Goal: Browse casually: Explore the website without a specific task or goal

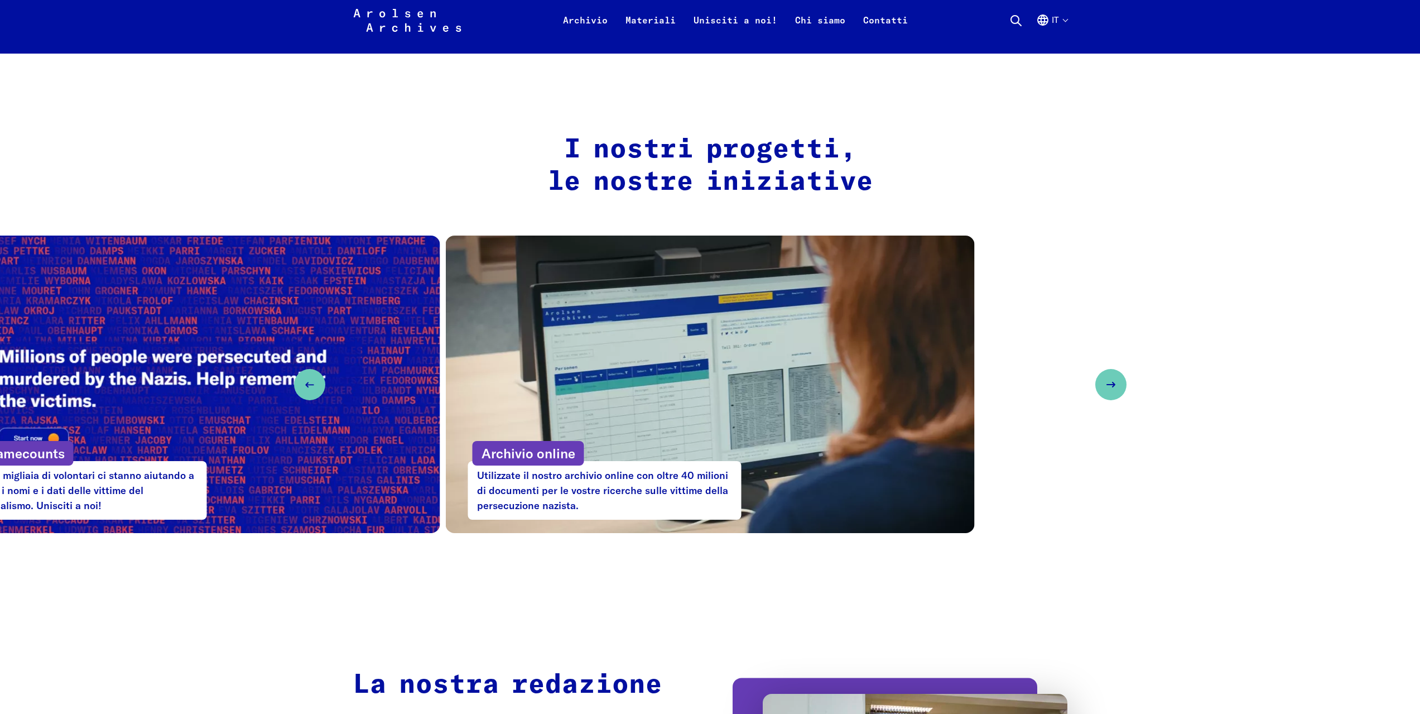
scroll to position [446, 0]
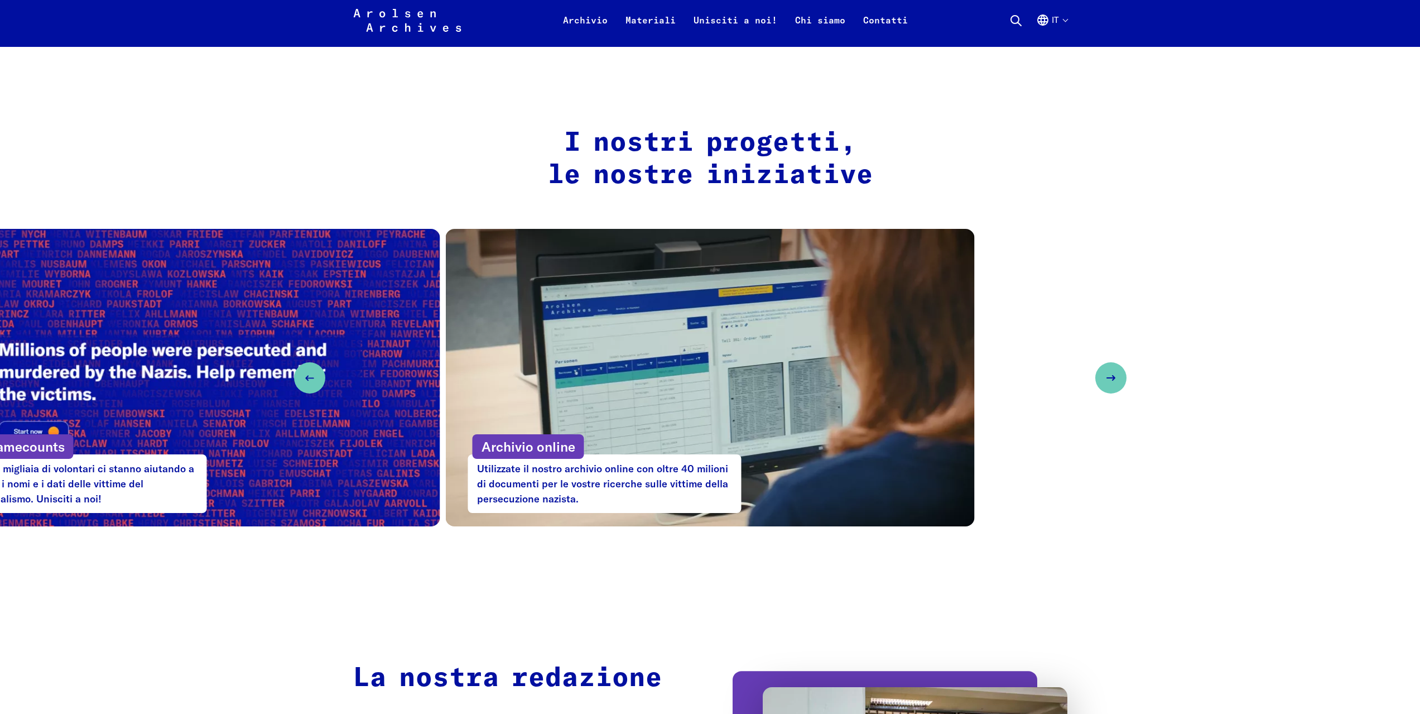
drag, startPoint x: 1174, startPoint y: 573, endPoint x: 1171, endPoint y: 623, distance: 50.9
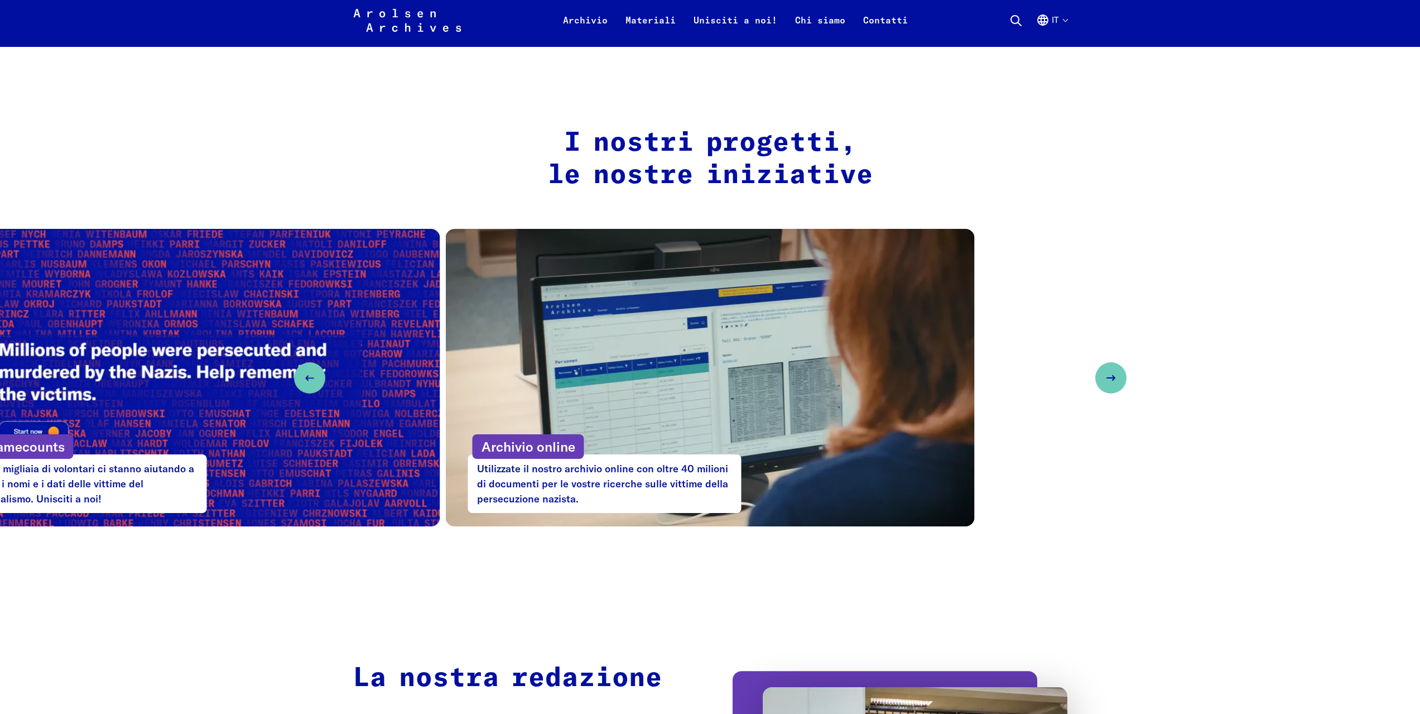
click at [306, 378] on use "Previous slide" at bounding box center [305, 378] width 7 height 4
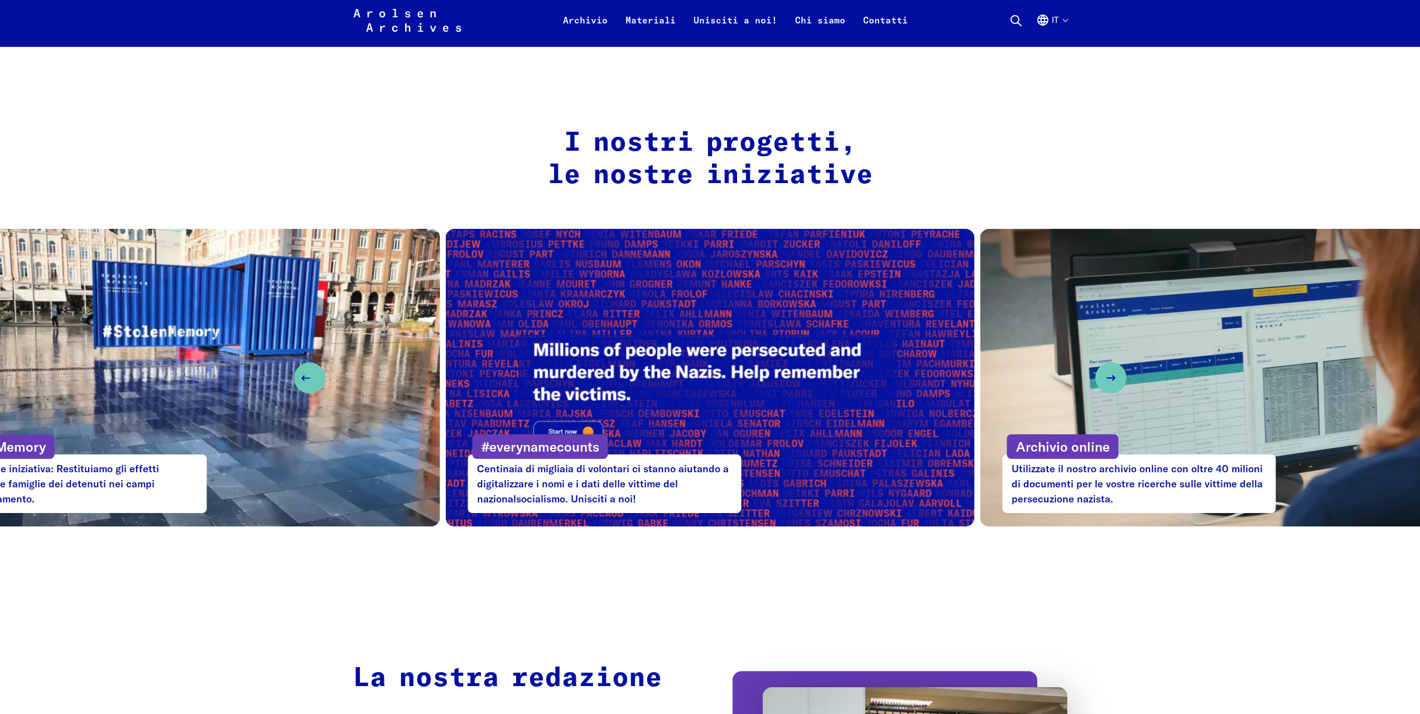
click at [306, 378] on use "Previous slide" at bounding box center [305, 378] width 7 height 4
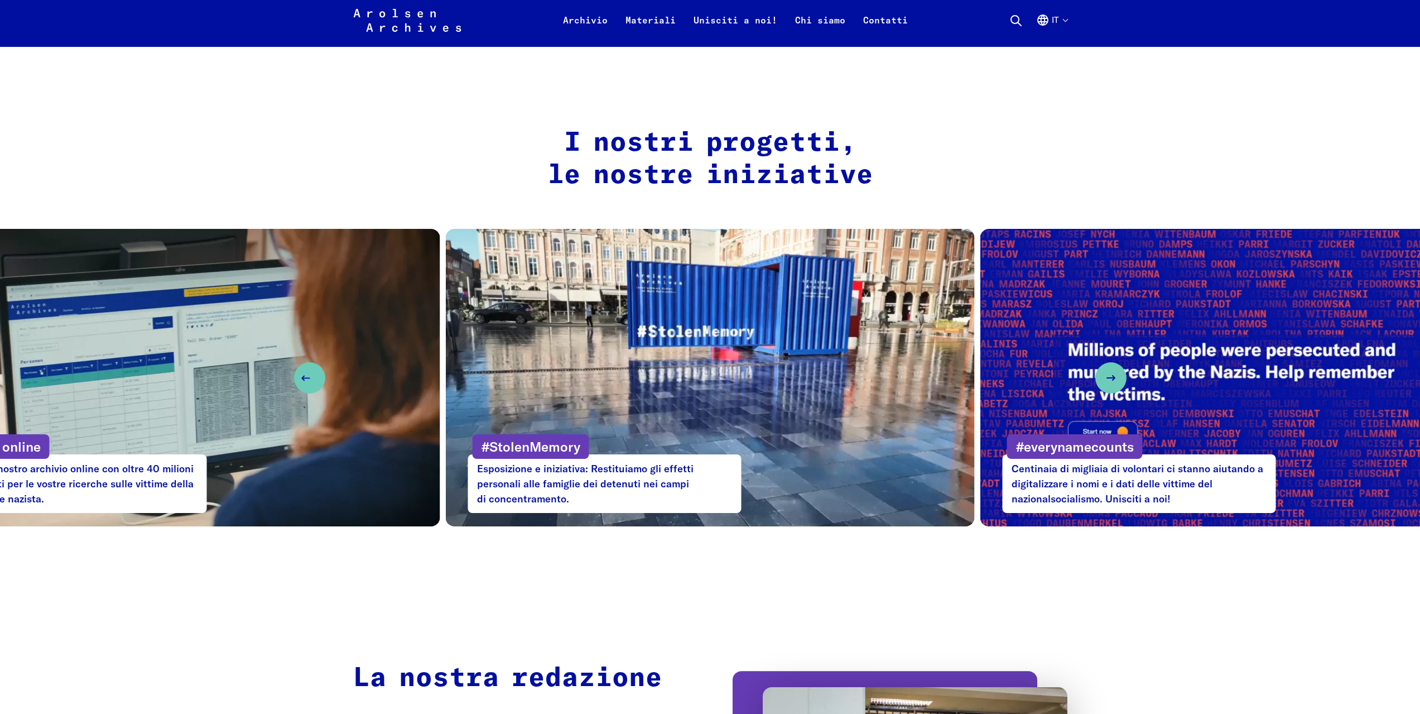
click at [306, 378] on use "Previous slide" at bounding box center [305, 378] width 7 height 4
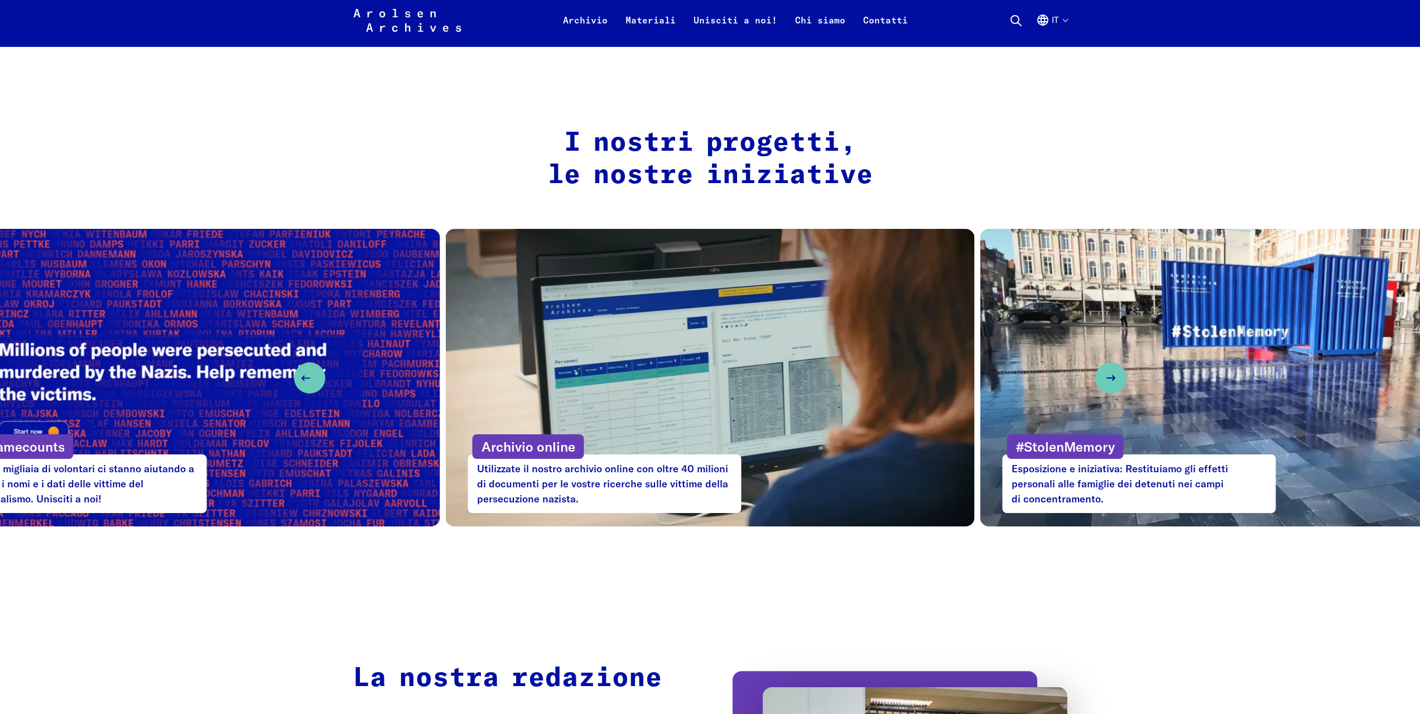
click at [306, 378] on use "Previous slide" at bounding box center [305, 378] width 7 height 4
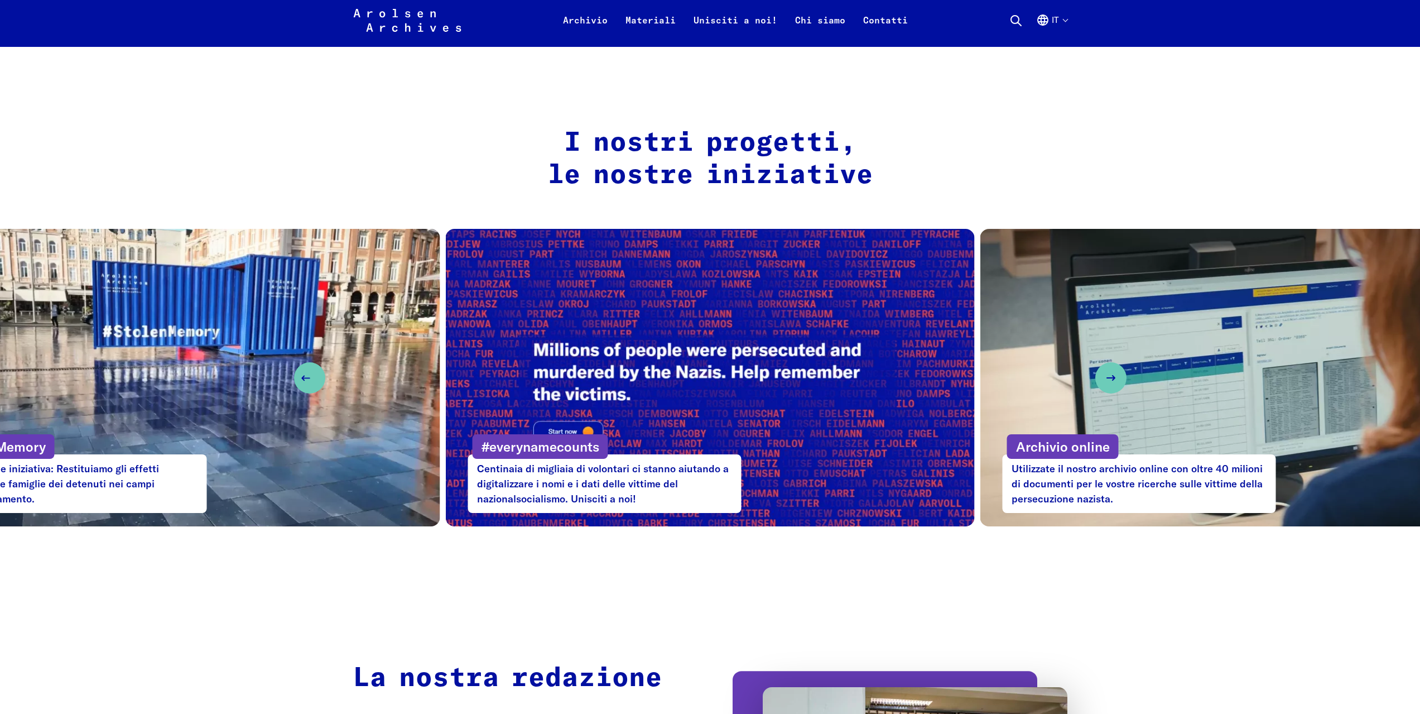
click at [306, 378] on use "Previous slide" at bounding box center [305, 378] width 7 height 4
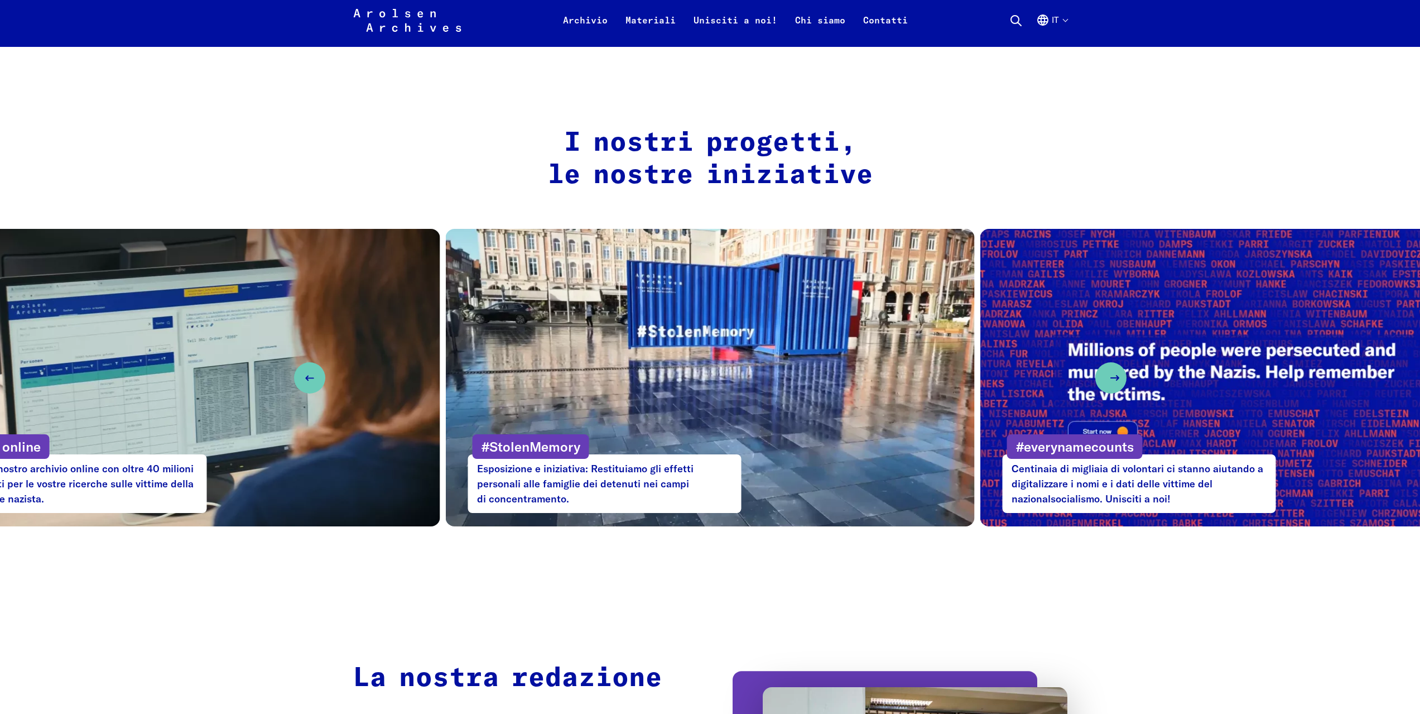
click at [1108, 377] on icon "Next slide" at bounding box center [1114, 377] width 13 height 13
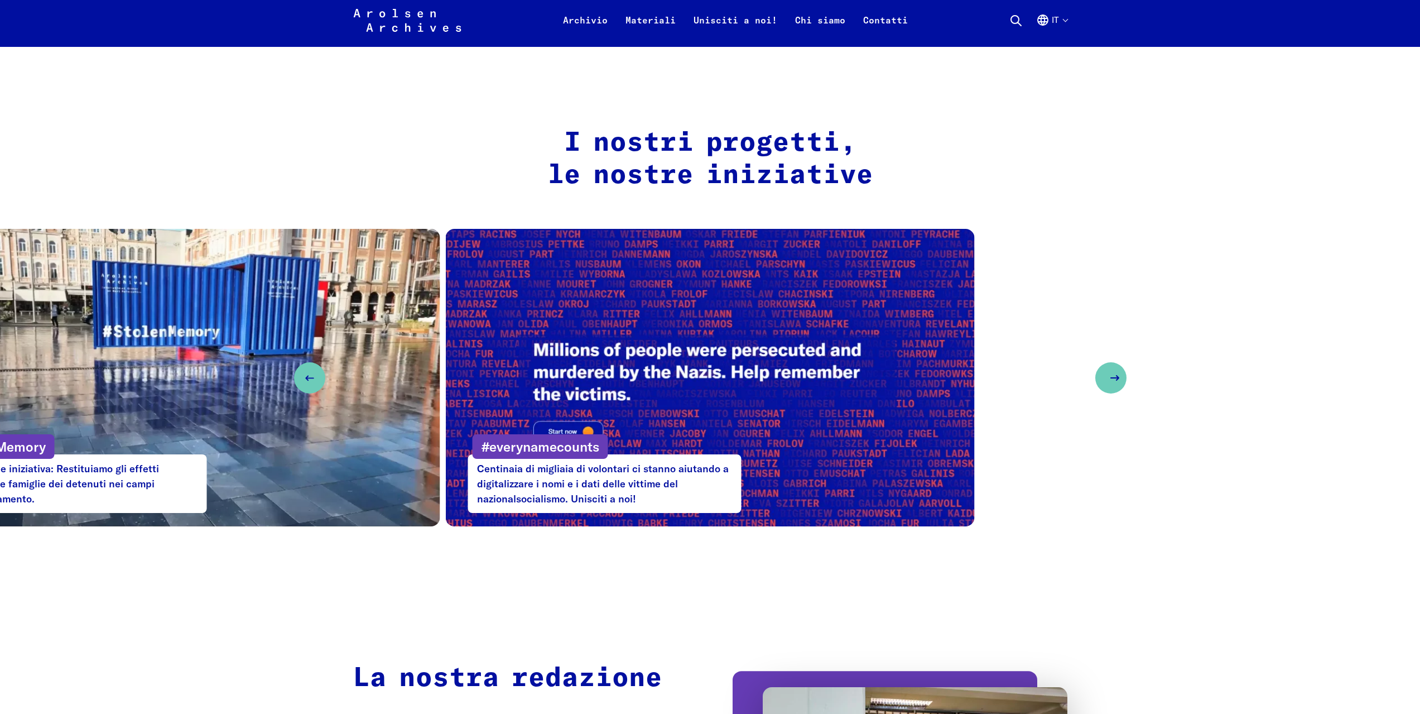
click at [1112, 380] on icon "Next slide" at bounding box center [1114, 377] width 13 height 13
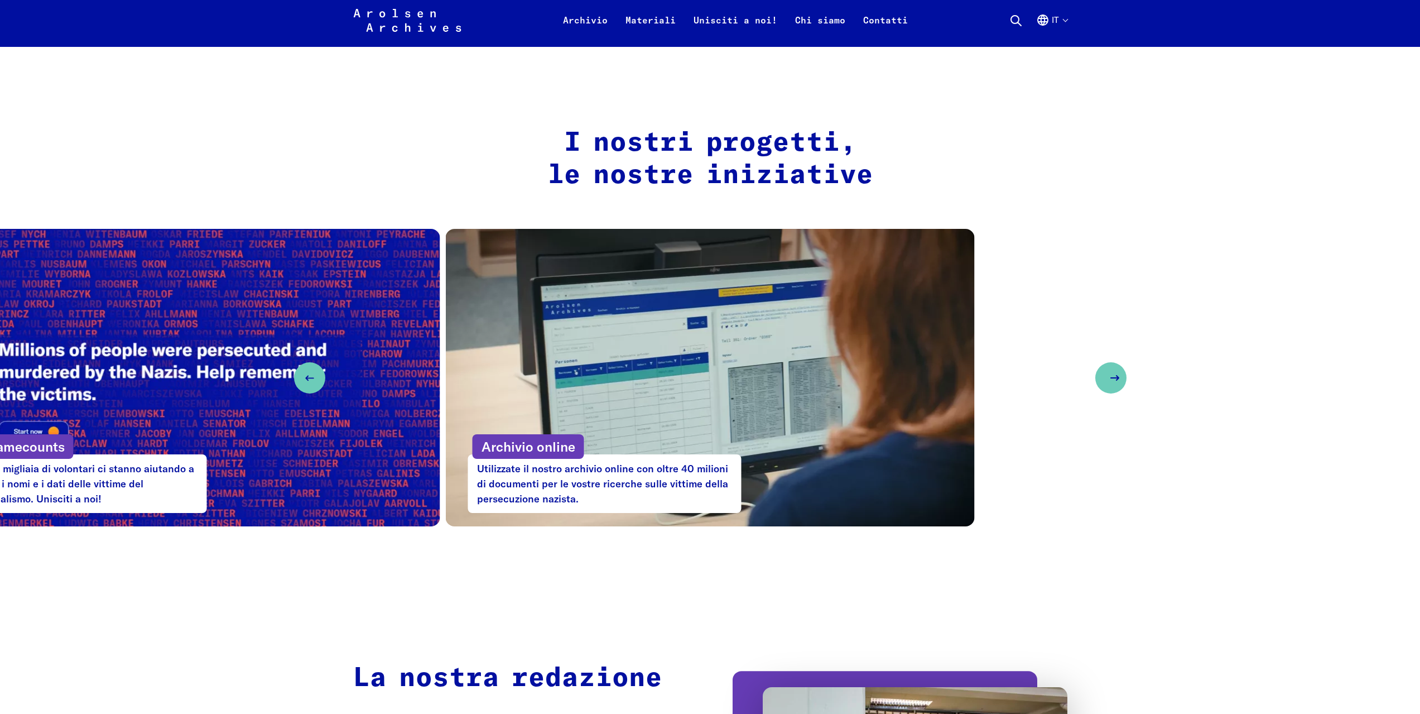
click at [1116, 375] on icon "Next slide" at bounding box center [1114, 377] width 13 height 13
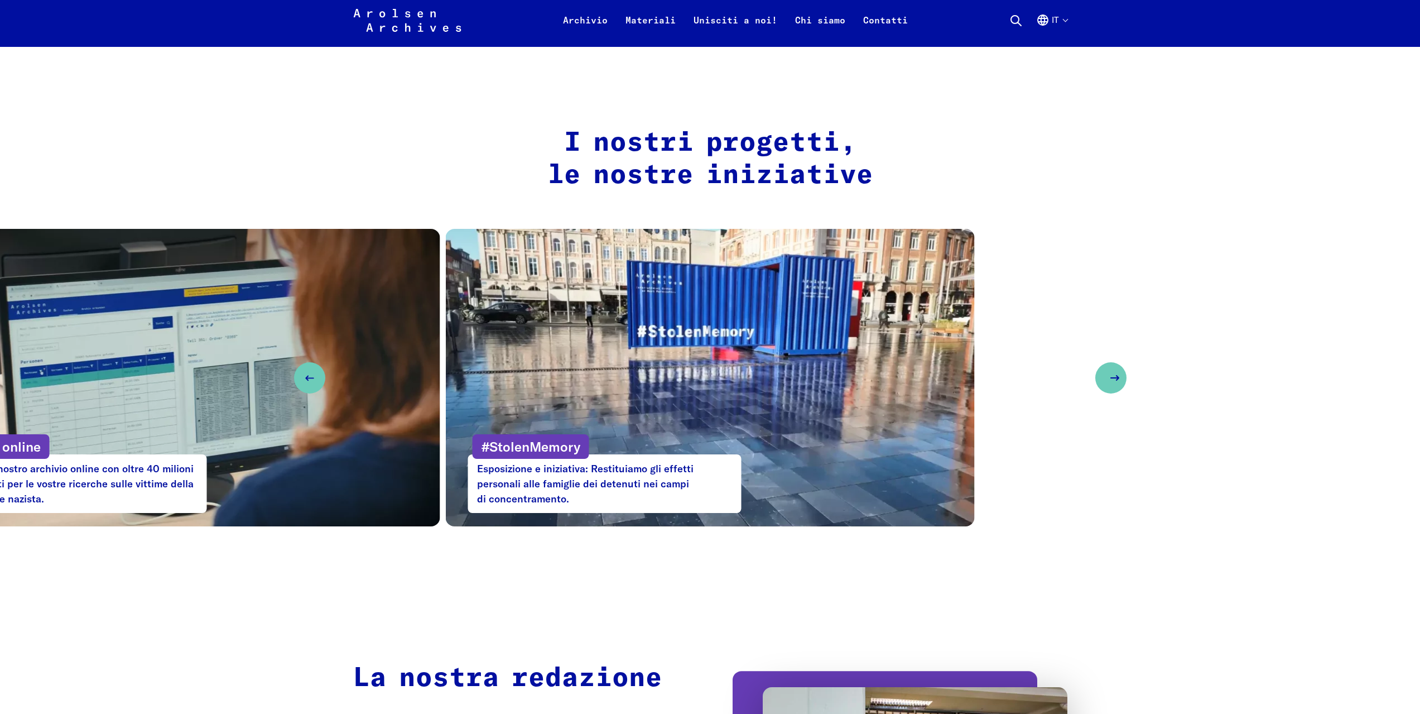
click at [1116, 375] on icon "Next slide" at bounding box center [1114, 377] width 13 height 13
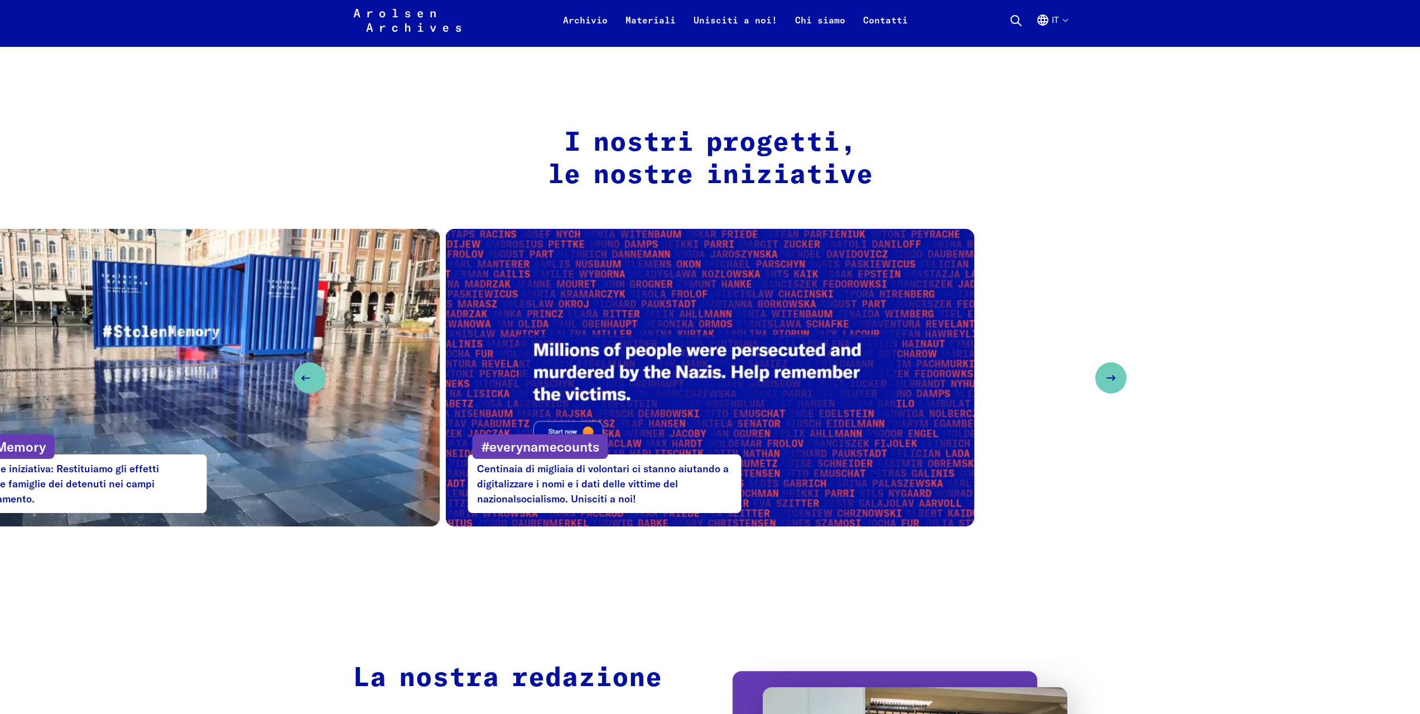
click at [314, 377] on button "Previous slide" at bounding box center [309, 377] width 31 height 31
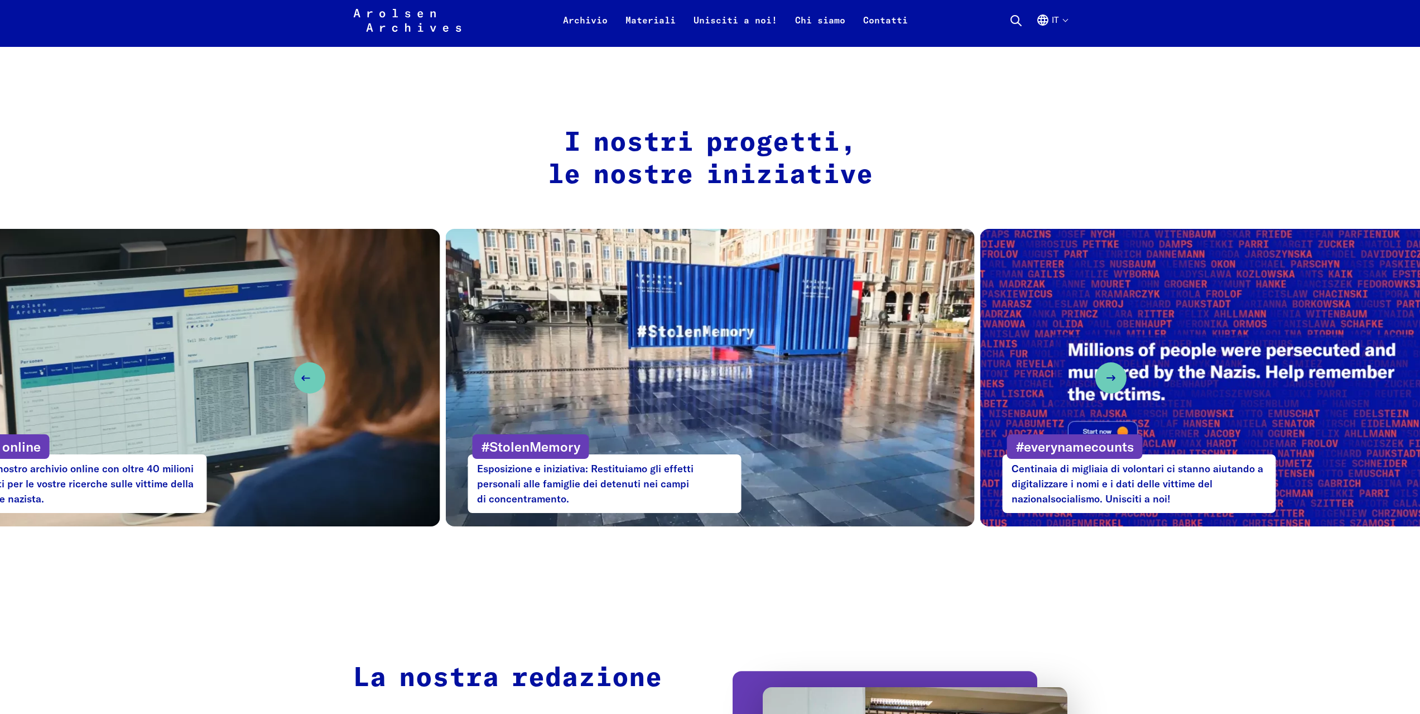
click at [315, 377] on button "Previous slide" at bounding box center [309, 377] width 31 height 31
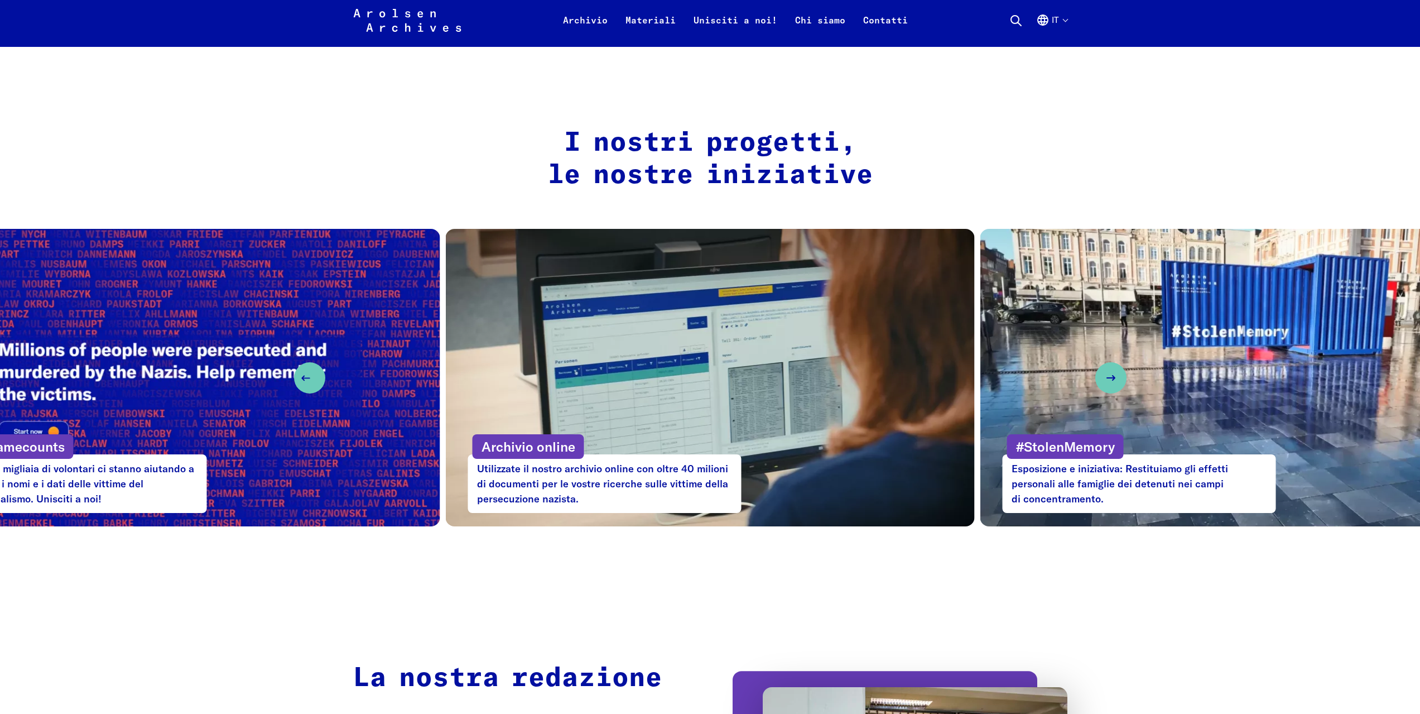
click at [315, 377] on button "Previous slide" at bounding box center [309, 377] width 31 height 31
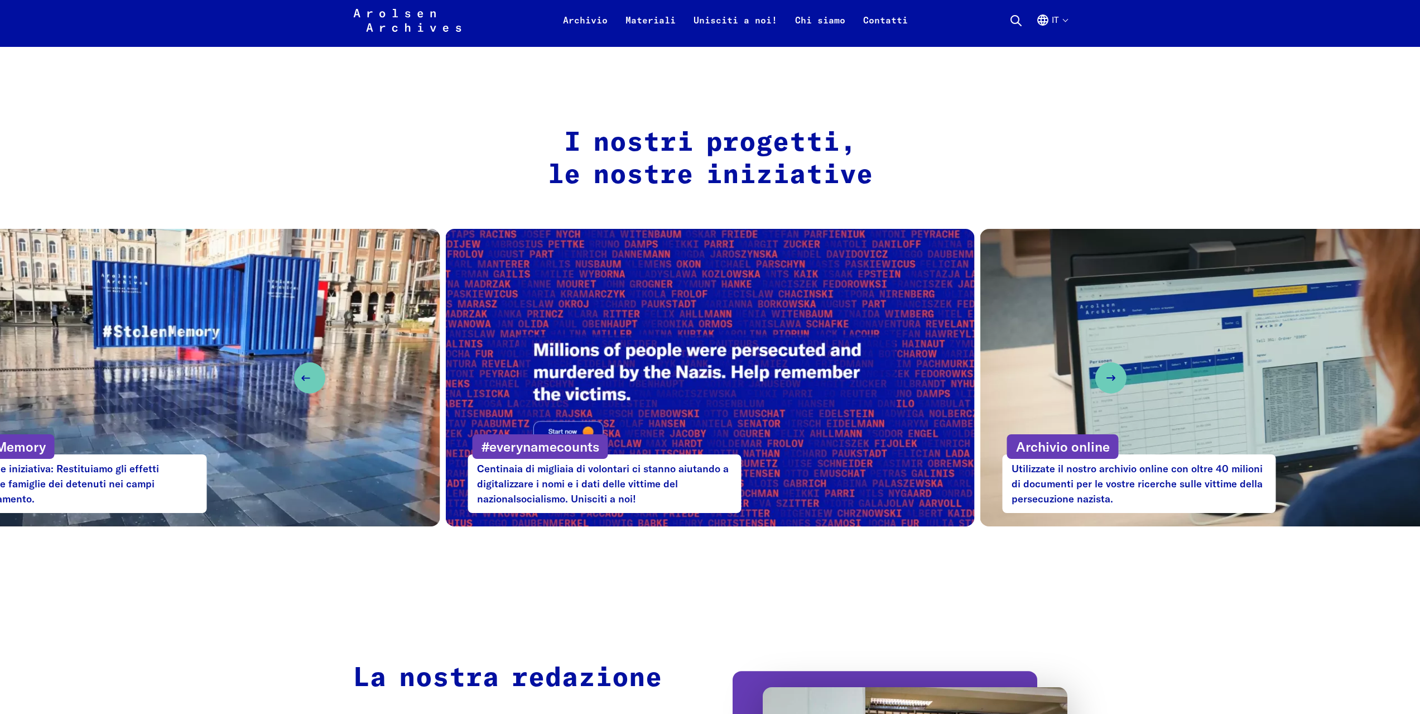
click at [315, 377] on button "Previous slide" at bounding box center [309, 377] width 31 height 31
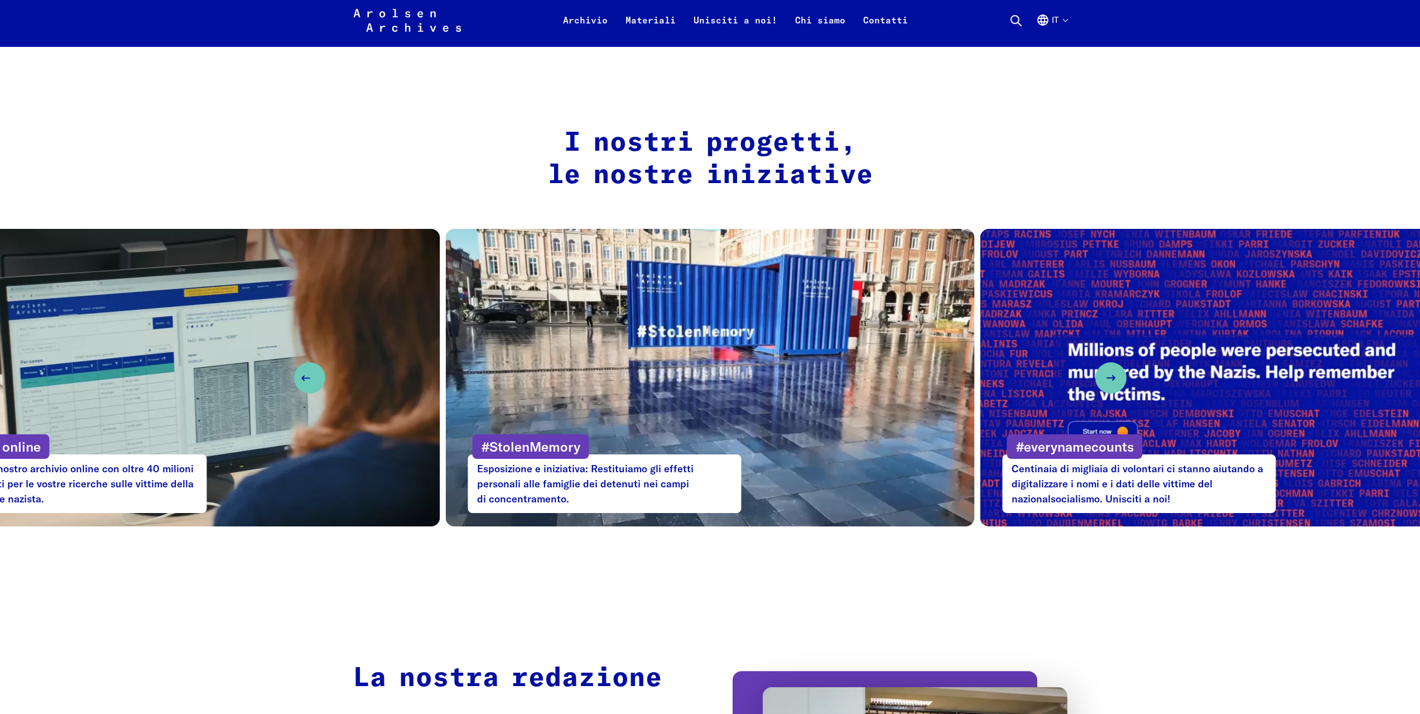
click at [315, 377] on button "Previous slide" at bounding box center [309, 377] width 31 height 31
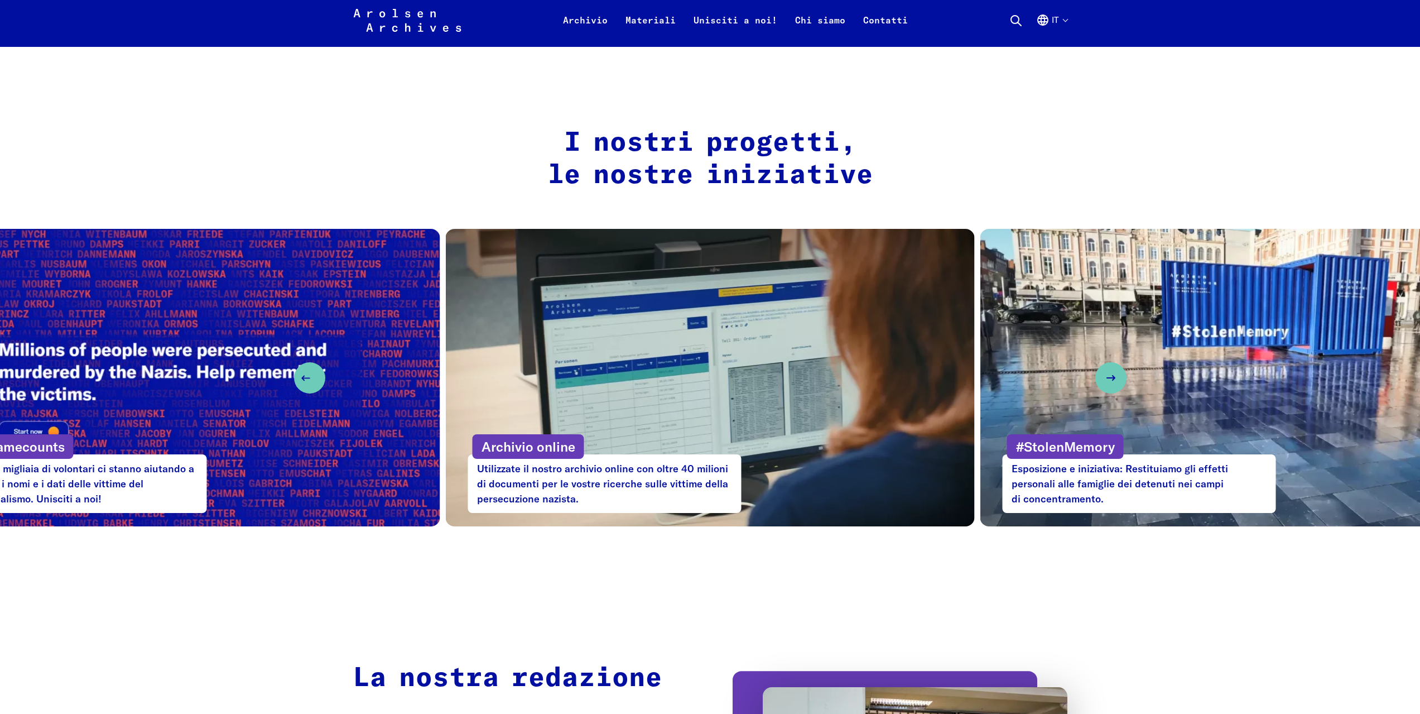
click at [315, 377] on button "Previous slide" at bounding box center [309, 377] width 31 height 31
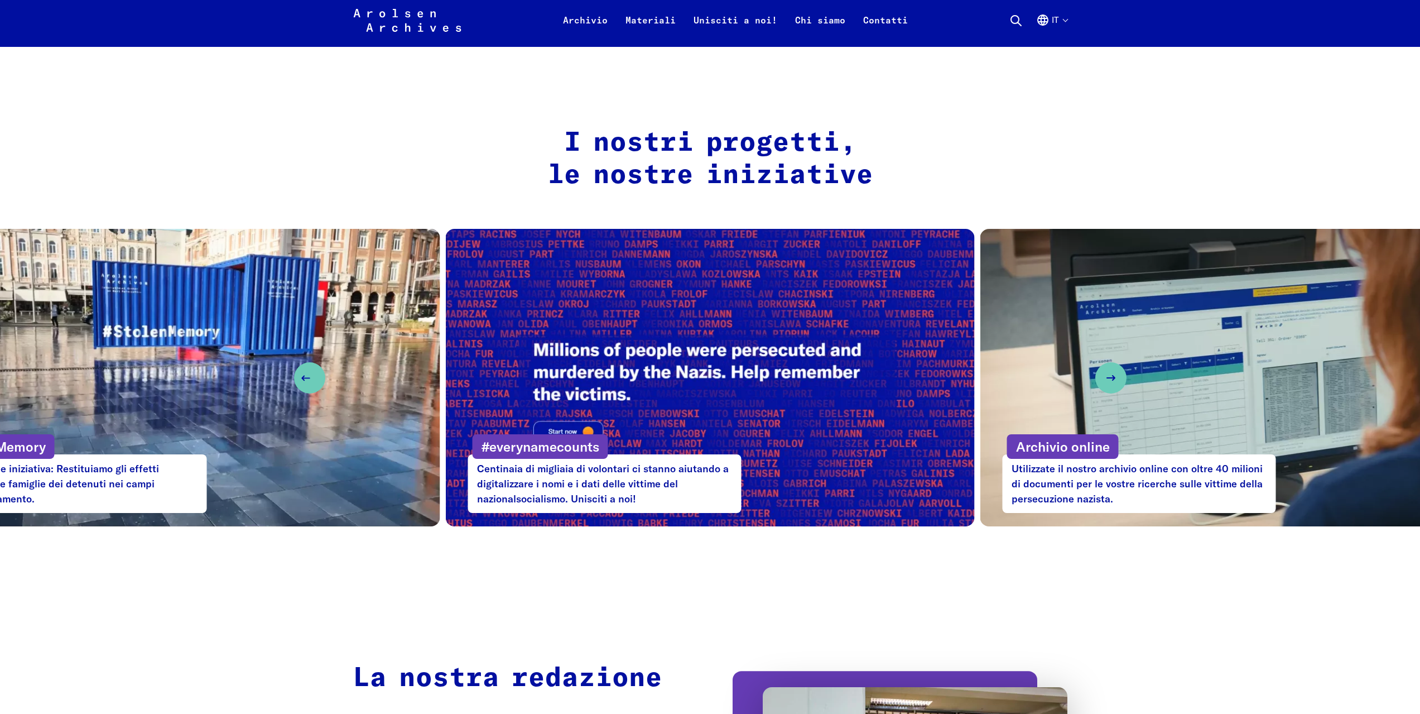
click at [315, 377] on button "Previous slide" at bounding box center [309, 377] width 31 height 31
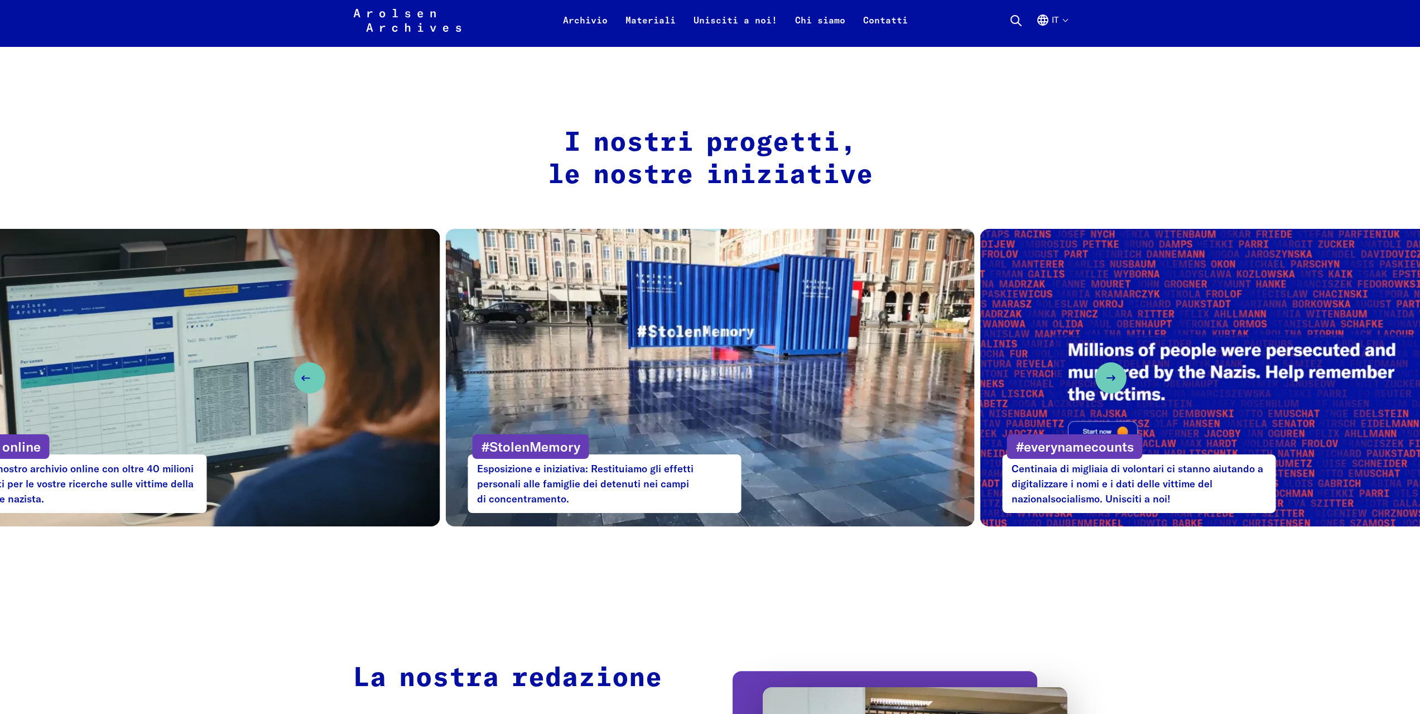
click at [310, 372] on icon "Previous slide" at bounding box center [305, 377] width 13 height 13
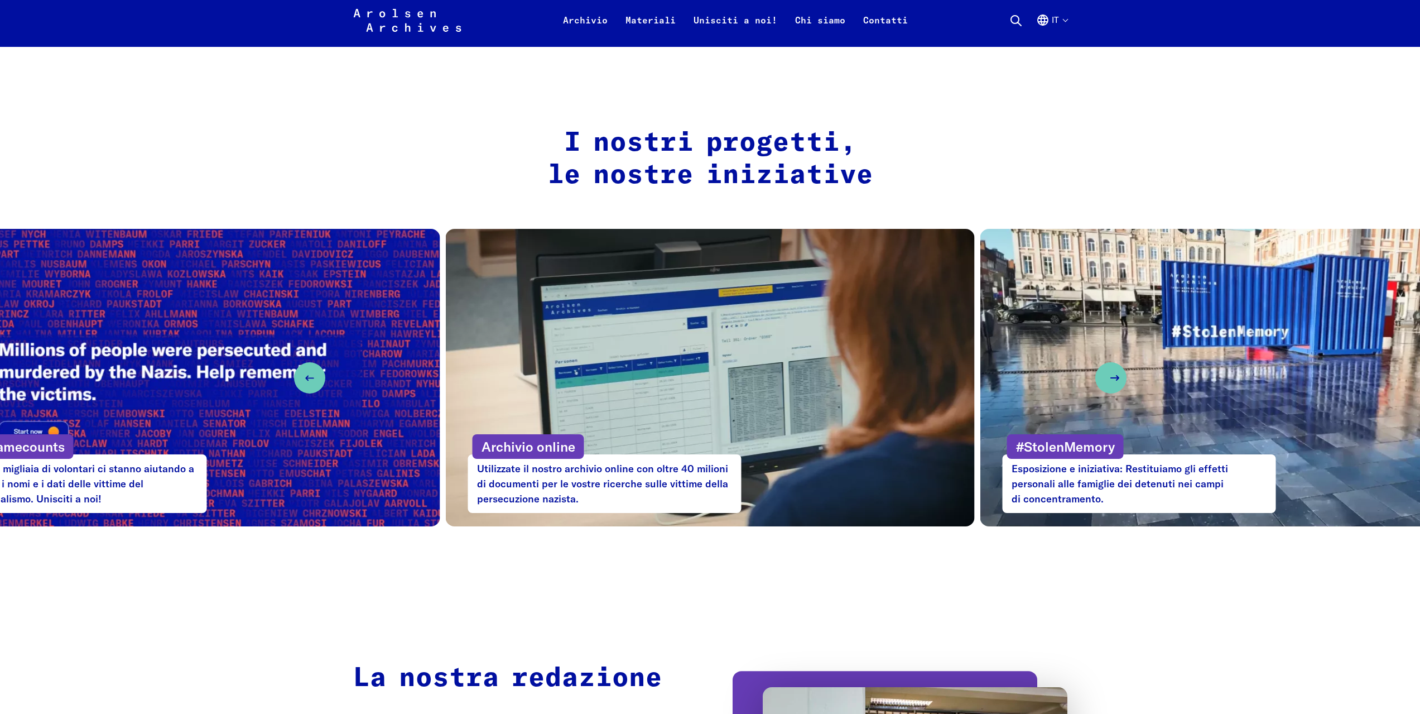
click at [1114, 377] on icon "Next slide" at bounding box center [1114, 377] width 13 height 13
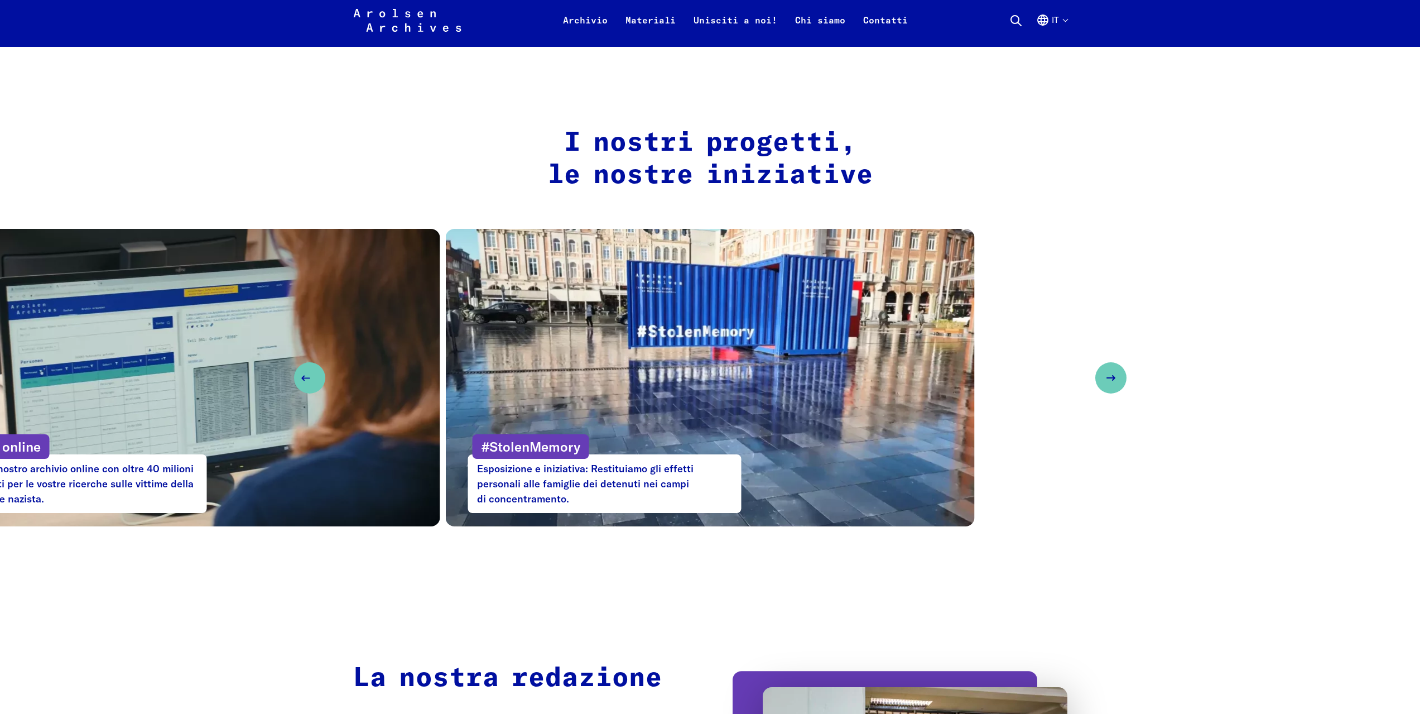
click at [317, 378] on button "Previous slide" at bounding box center [309, 377] width 31 height 31
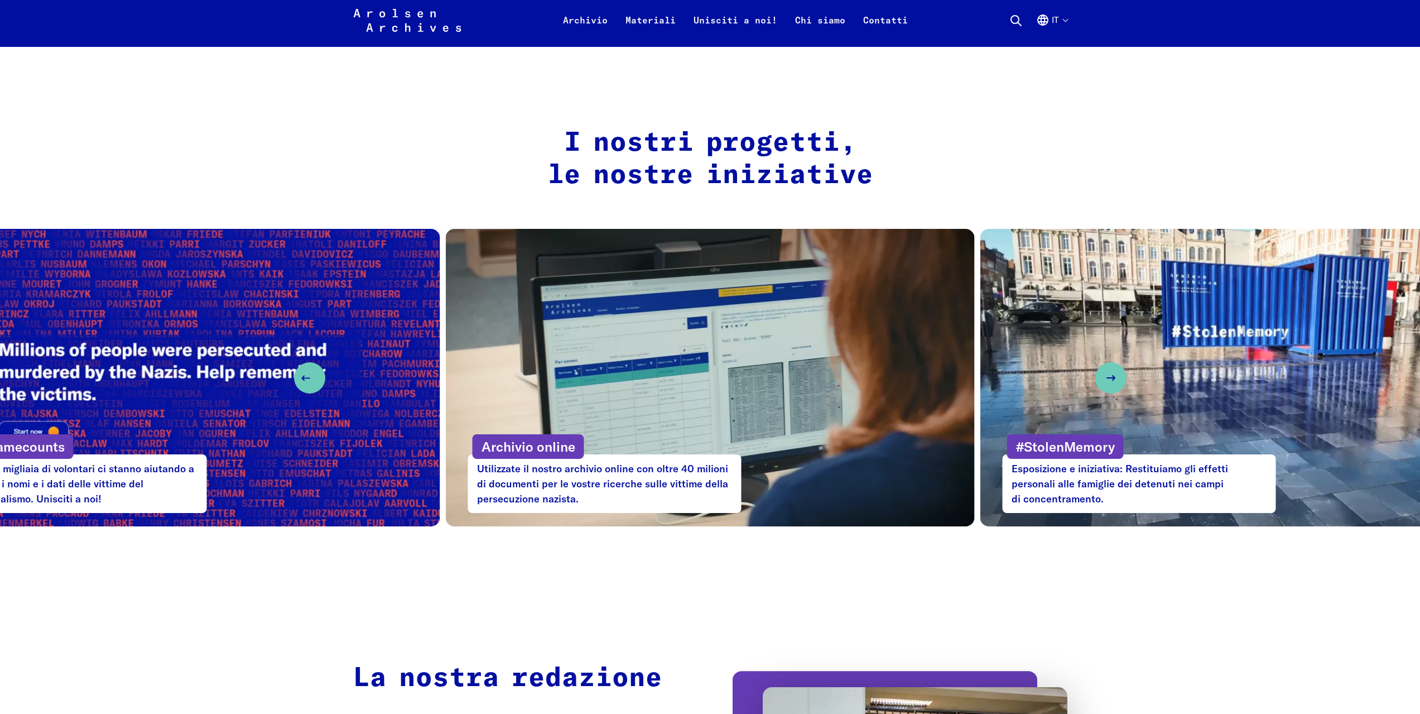
click at [313, 379] on button "Previous slide" at bounding box center [309, 377] width 31 height 31
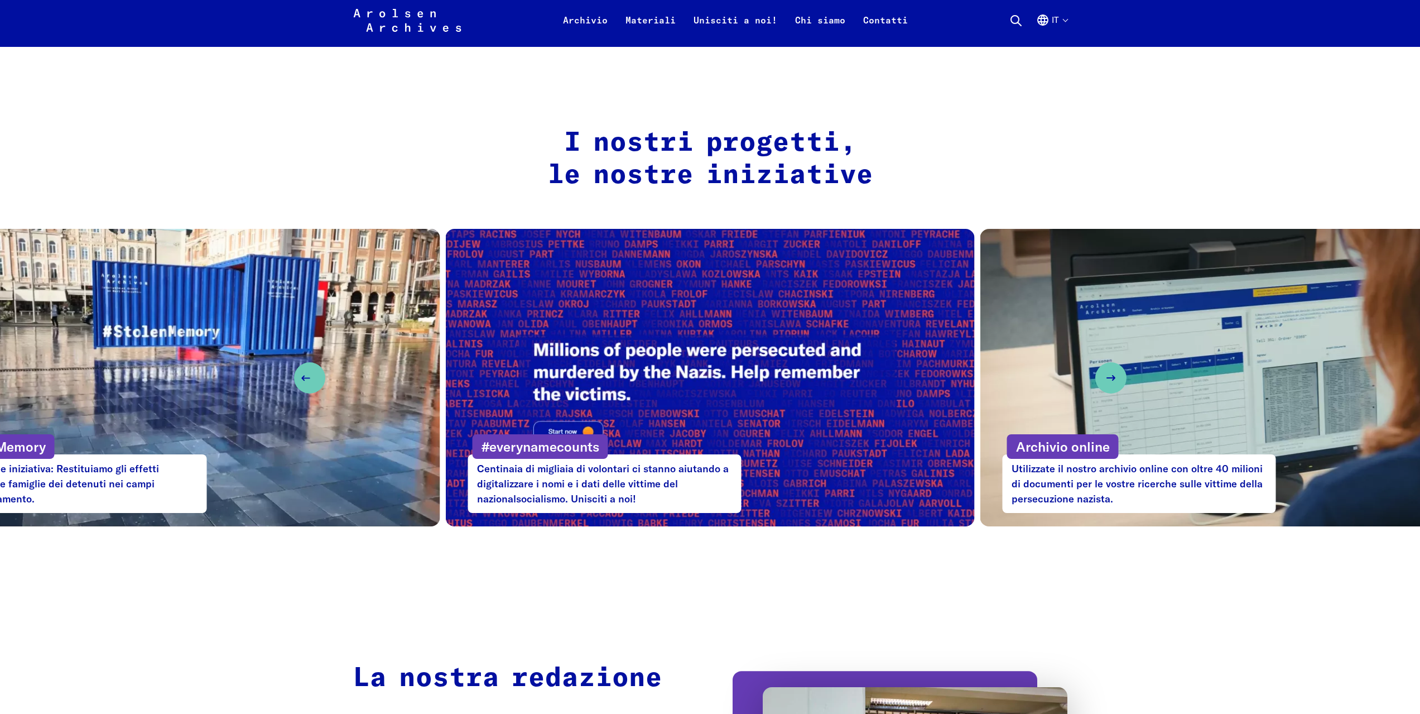
click at [312, 376] on icon "Previous slide" at bounding box center [305, 377] width 13 height 13
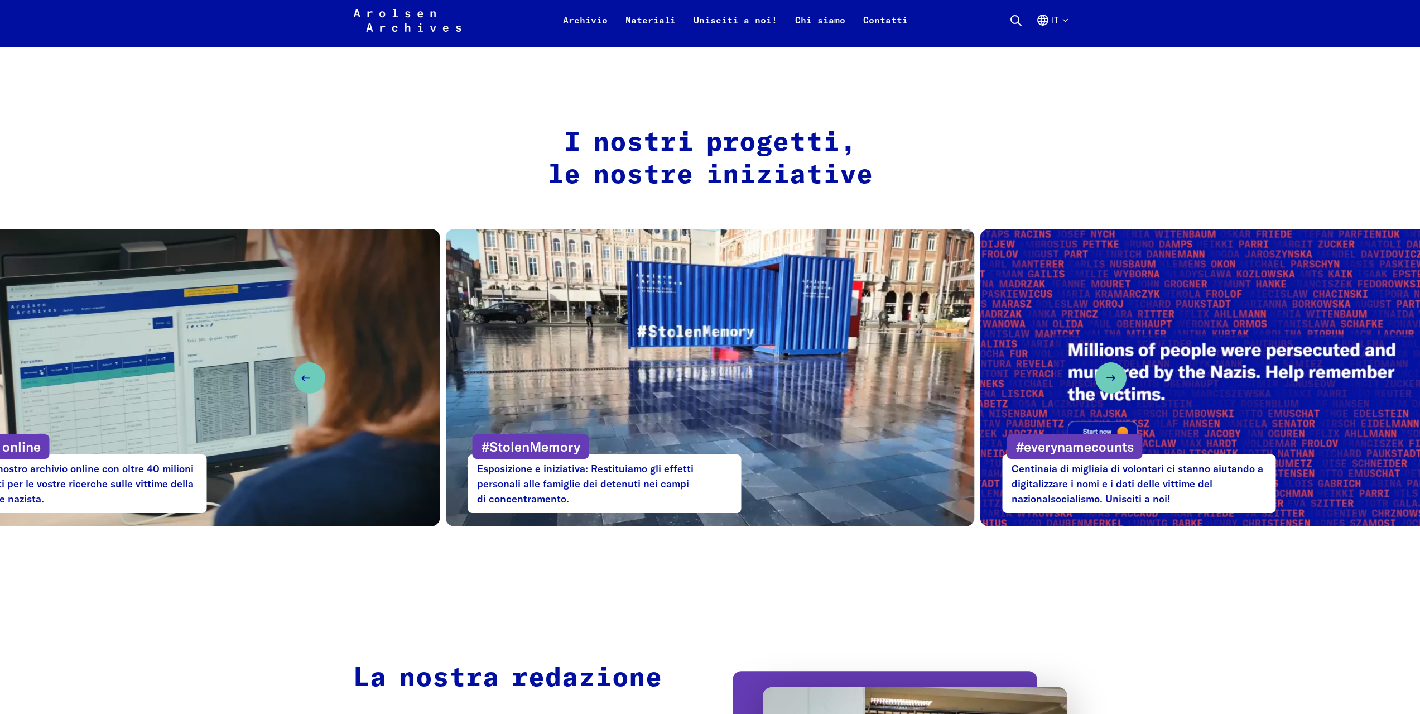
click at [312, 374] on icon "Previous slide" at bounding box center [305, 377] width 13 height 13
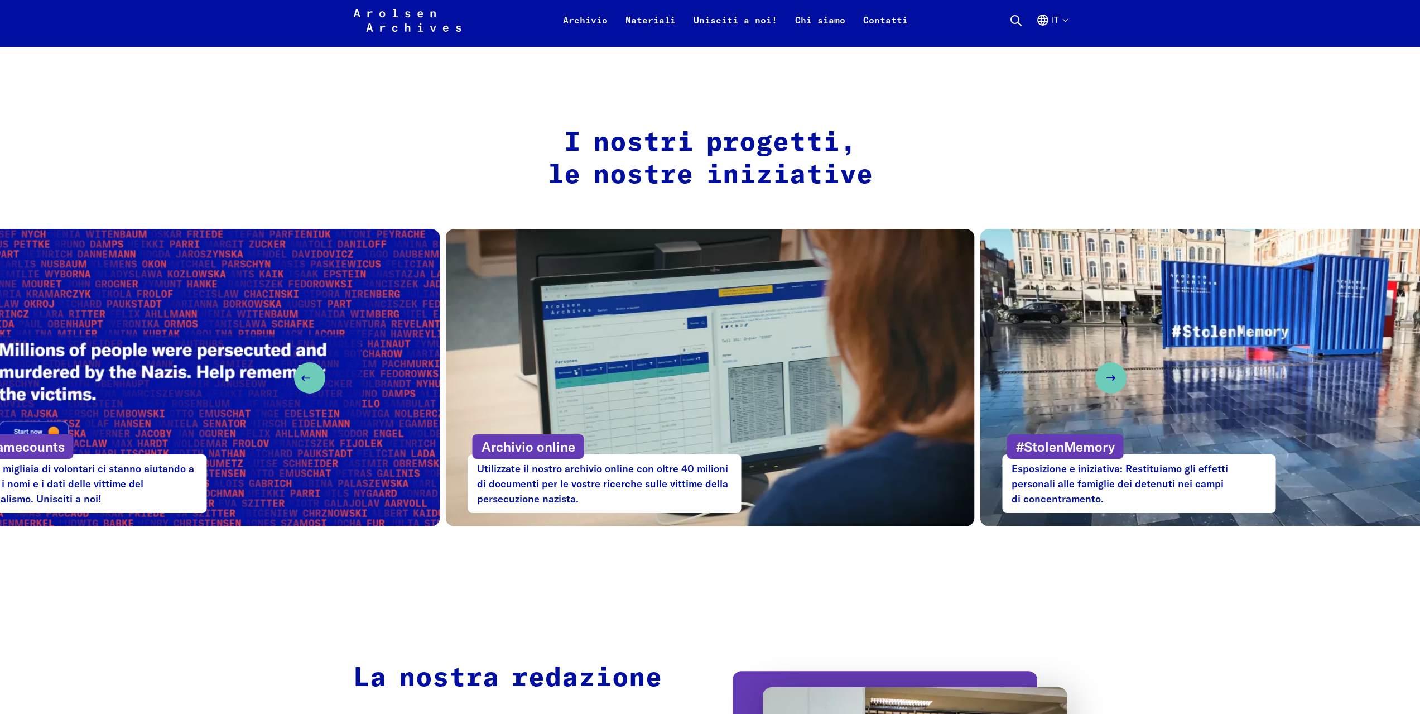
click at [312, 376] on icon "Previous slide" at bounding box center [305, 377] width 13 height 13
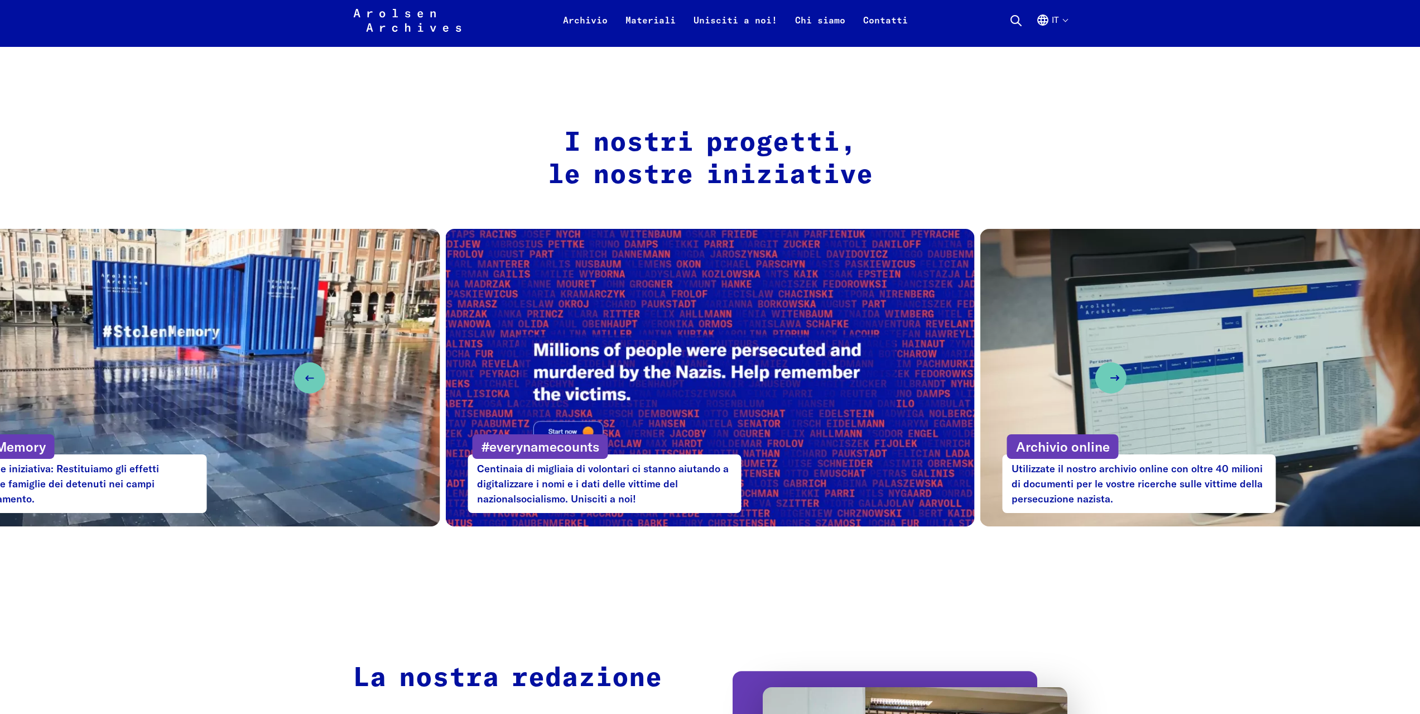
click at [1112, 376] on icon "Next slide" at bounding box center [1114, 377] width 13 height 13
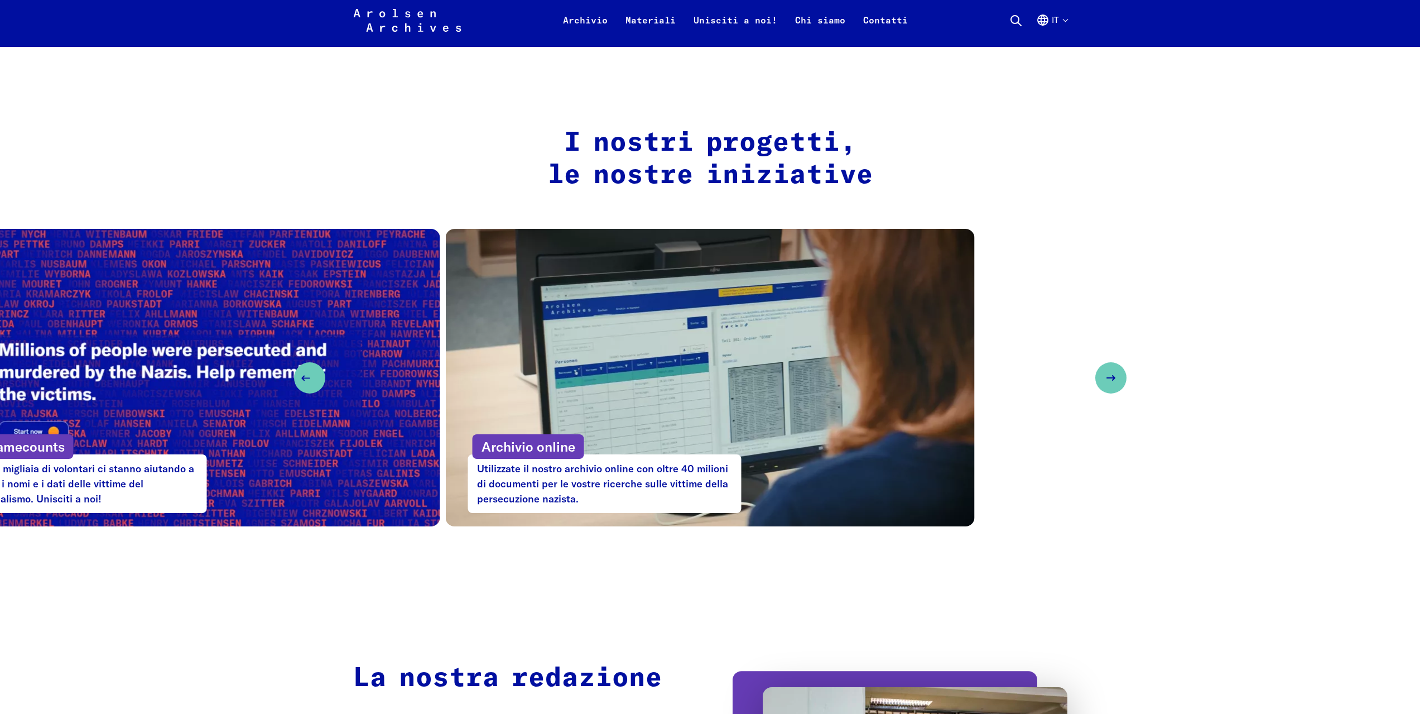
click at [300, 377] on icon "Previous slide" at bounding box center [305, 377] width 13 height 13
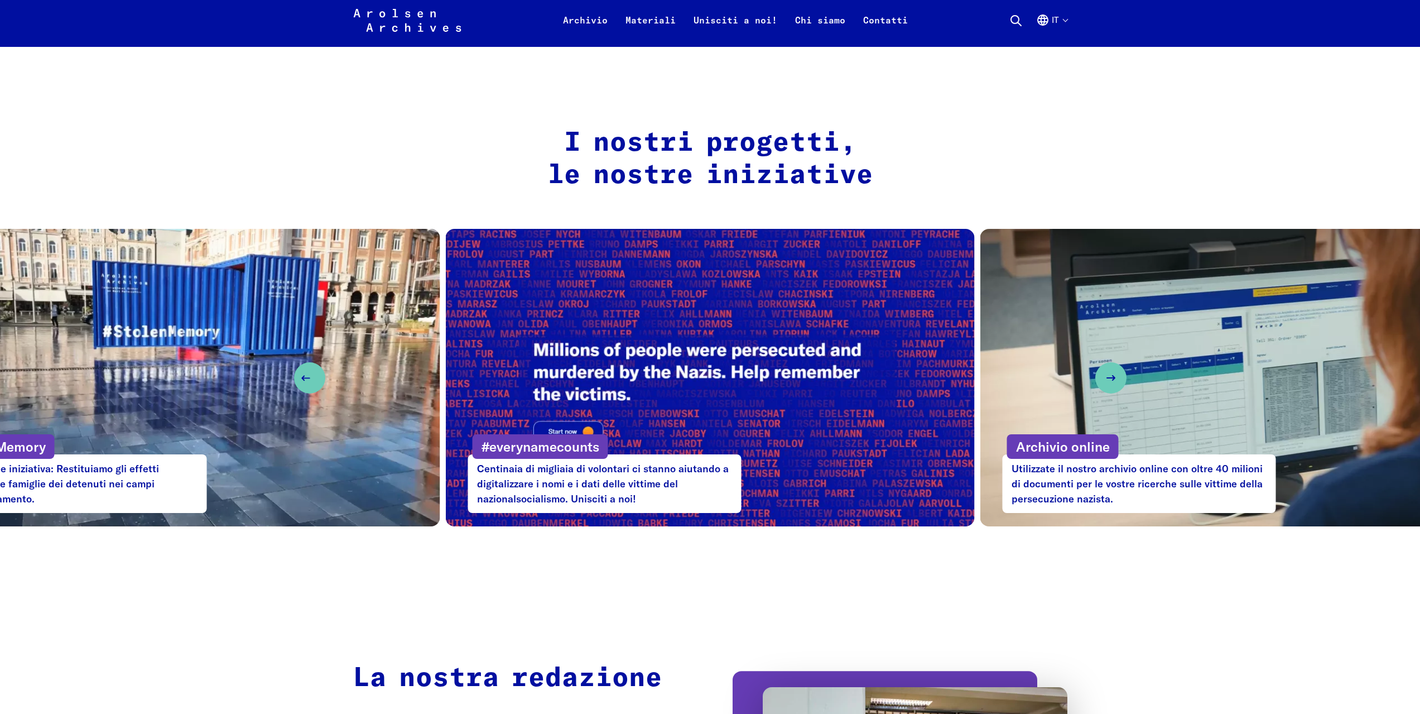
click at [300, 377] on icon "Previous slide" at bounding box center [305, 377] width 13 height 13
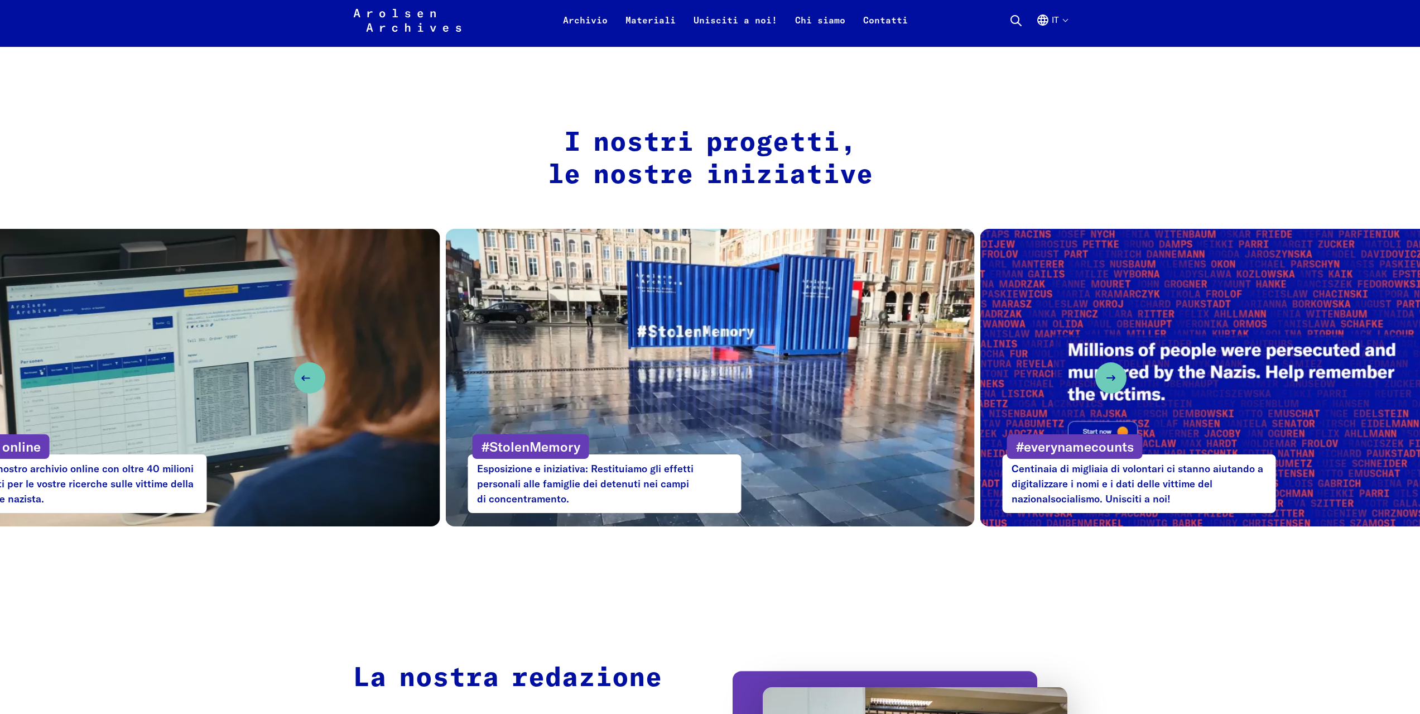
click at [300, 377] on icon "Previous slide" at bounding box center [305, 377] width 13 height 13
